Goal: Information Seeking & Learning: Learn about a topic

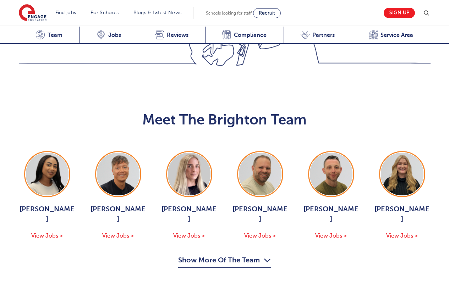
scroll to position [717, 0]
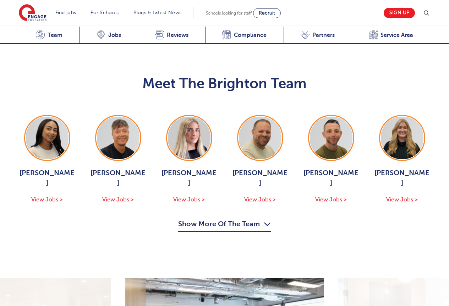
click at [239, 219] on button "Show More Of The Team" at bounding box center [224, 225] width 93 height 13
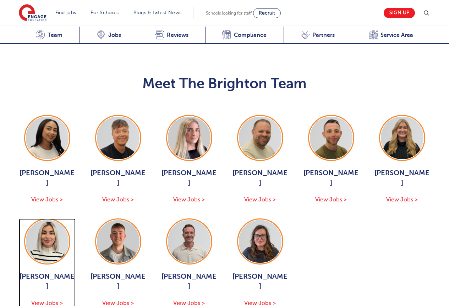
click at [55, 300] on span "View Jobs >" at bounding box center [47, 303] width 32 height 6
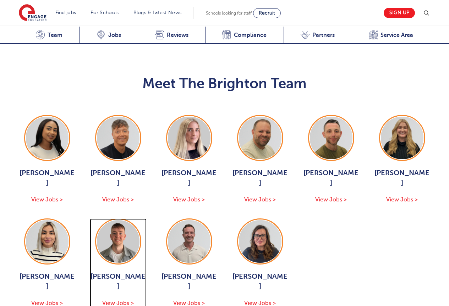
click at [126, 300] on span "View Jobs >" at bounding box center [118, 303] width 32 height 6
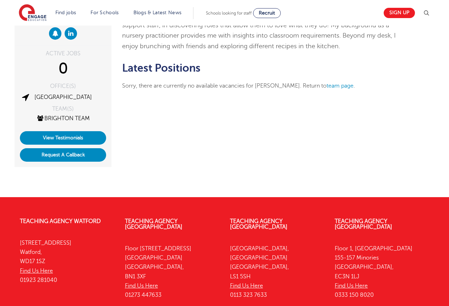
scroll to position [106, 0]
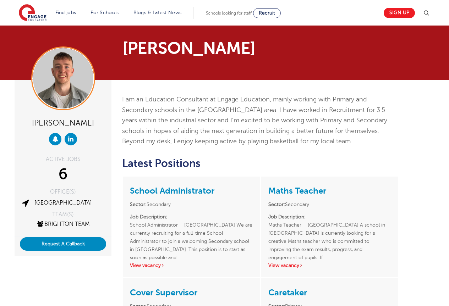
scroll to position [35, 0]
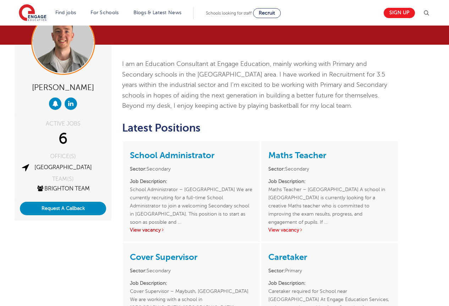
click at [154, 229] on link "View vacancy" at bounding box center [147, 229] width 35 height 5
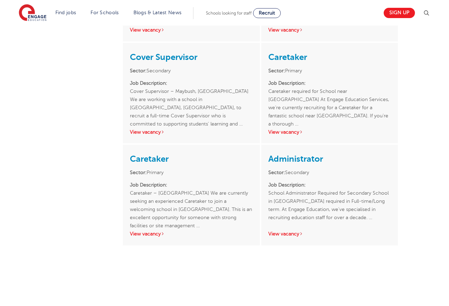
scroll to position [248, 0]
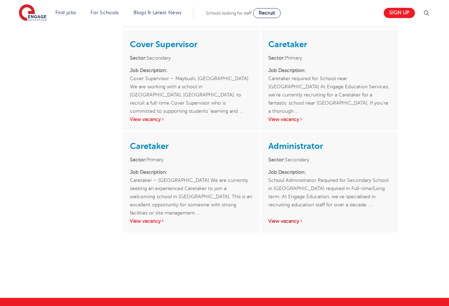
click at [287, 220] on link "View vacancy" at bounding box center [285, 221] width 35 height 5
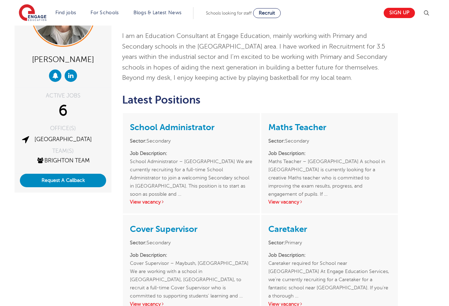
scroll to position [0, 0]
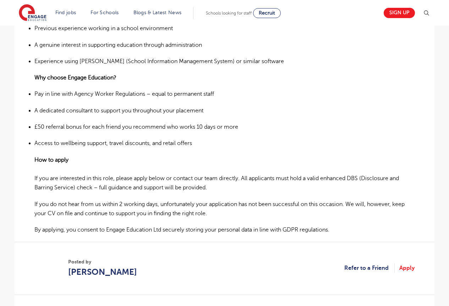
scroll to position [461, 0]
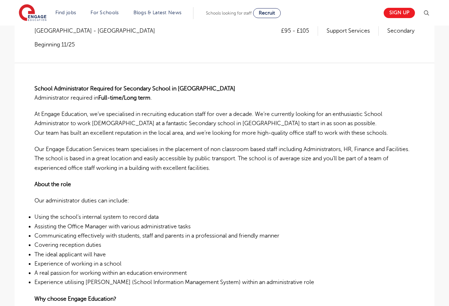
scroll to position [106, 0]
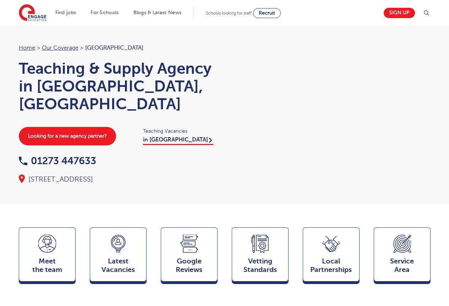
scroll to position [717, 0]
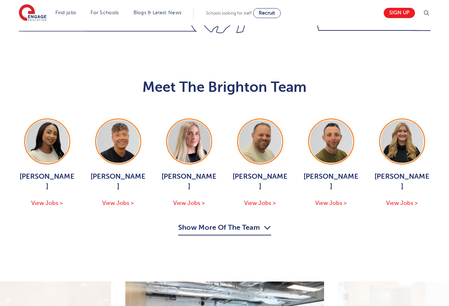
click at [257, 222] on button "Show More Of The Team" at bounding box center [224, 228] width 93 height 13
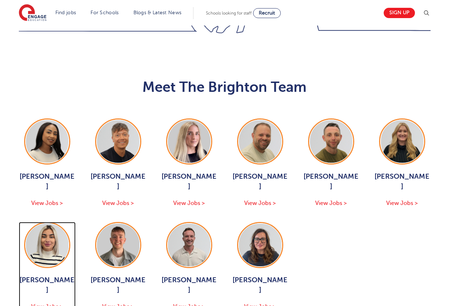
click at [42, 304] on span "View Jobs >" at bounding box center [47, 307] width 32 height 6
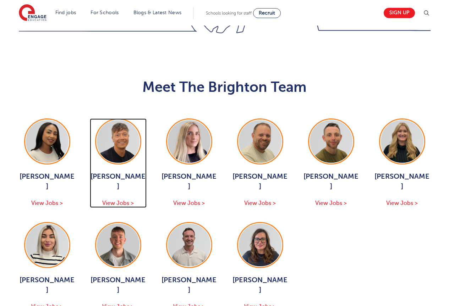
click at [115, 200] on span "View Jobs >" at bounding box center [118, 203] width 32 height 6
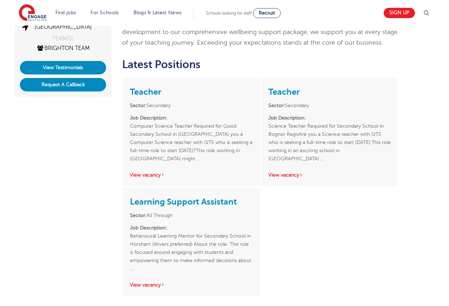
scroll to position [177, 0]
